Goal: Obtain resource: Download file/media

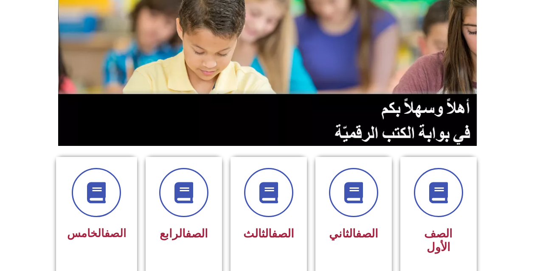
scroll to position [85, 0]
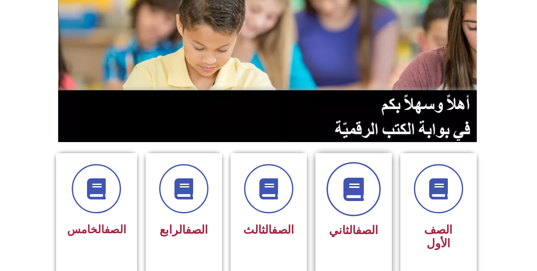
click at [368, 201] on span at bounding box center [353, 189] width 54 height 54
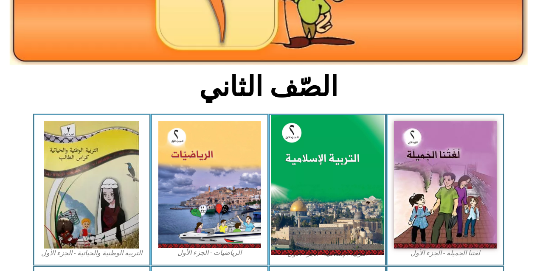
scroll to position [170, 0]
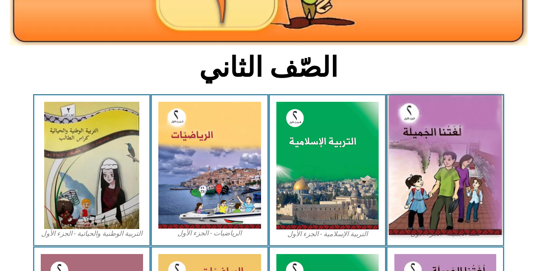
click at [483, 142] on img at bounding box center [445, 166] width 113 height 140
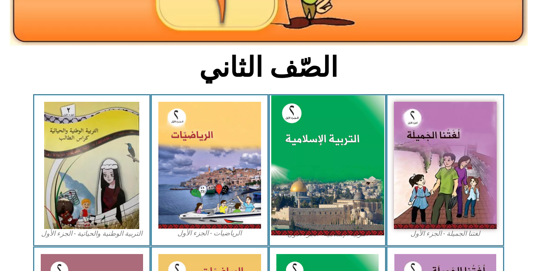
click at [346, 200] on img at bounding box center [327, 166] width 113 height 140
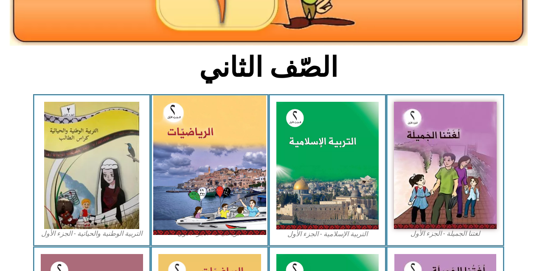
click at [212, 129] on img at bounding box center [209, 166] width 113 height 140
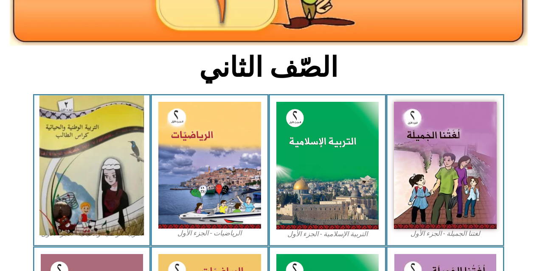
click at [130, 138] on img at bounding box center [91, 166] width 104 height 140
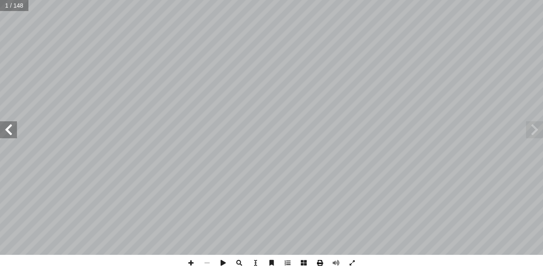
click at [318, 260] on span at bounding box center [320, 263] width 16 height 16
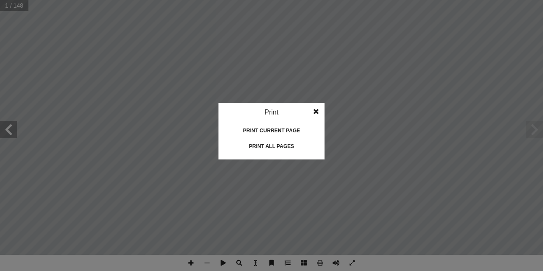
click at [275, 149] on div "Print all pages" at bounding box center [271, 147] width 85 height 14
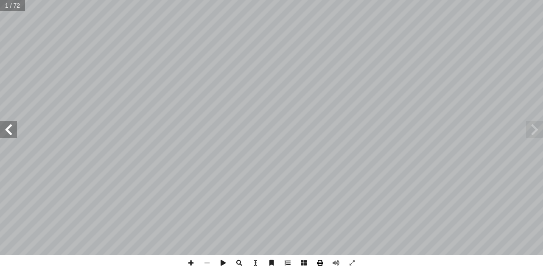
click at [319, 263] on span at bounding box center [320, 263] width 16 height 16
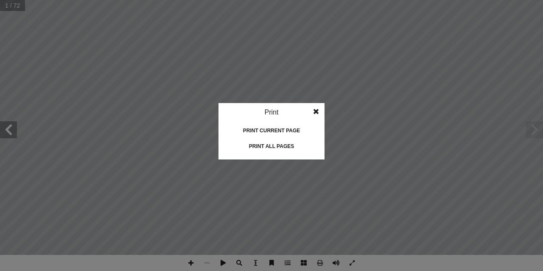
click at [271, 147] on div "Print all pages" at bounding box center [271, 147] width 85 height 14
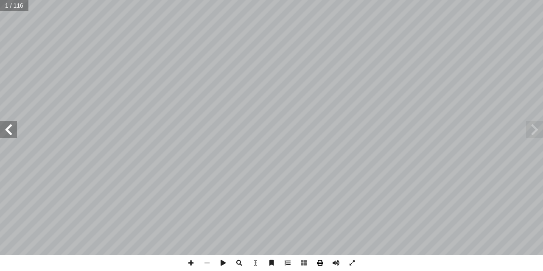
click at [322, 264] on span at bounding box center [320, 263] width 16 height 16
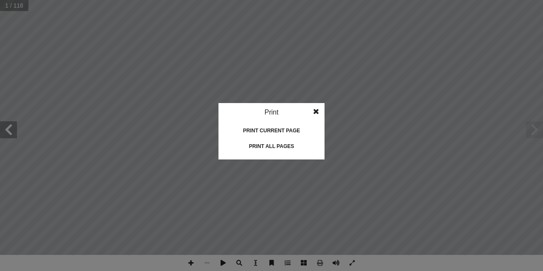
click at [275, 146] on div "Print all pages" at bounding box center [271, 147] width 85 height 14
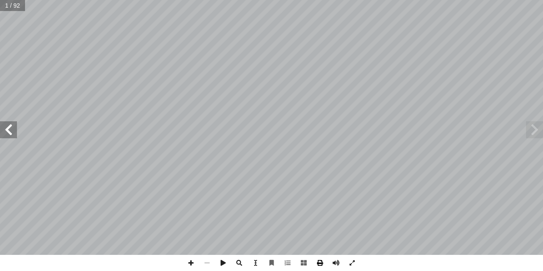
click at [320, 264] on span at bounding box center [320, 263] width 16 height 16
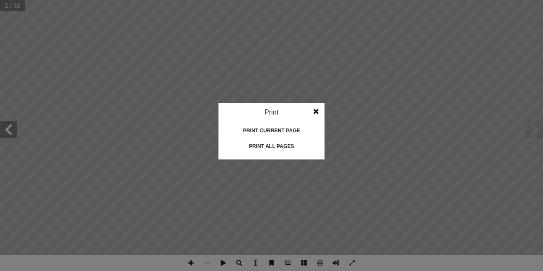
click at [272, 146] on div "Print all pages" at bounding box center [271, 147] width 85 height 14
